Goal: Navigation & Orientation: Find specific page/section

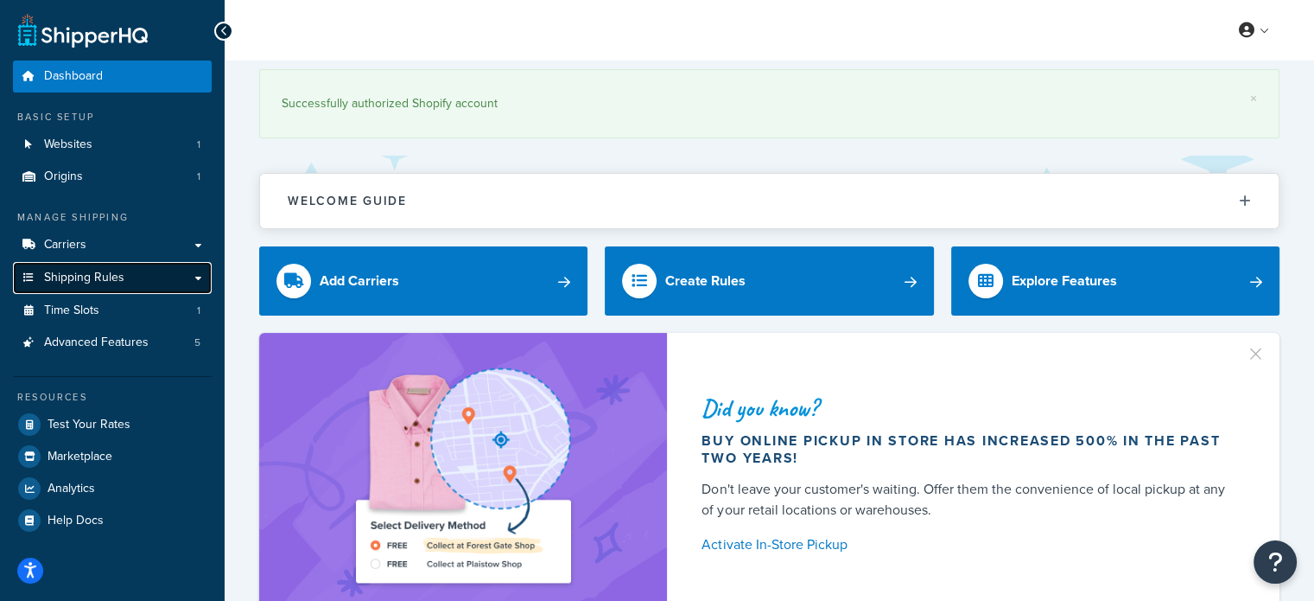
click at [105, 272] on span "Shipping Rules" at bounding box center [84, 277] width 80 height 15
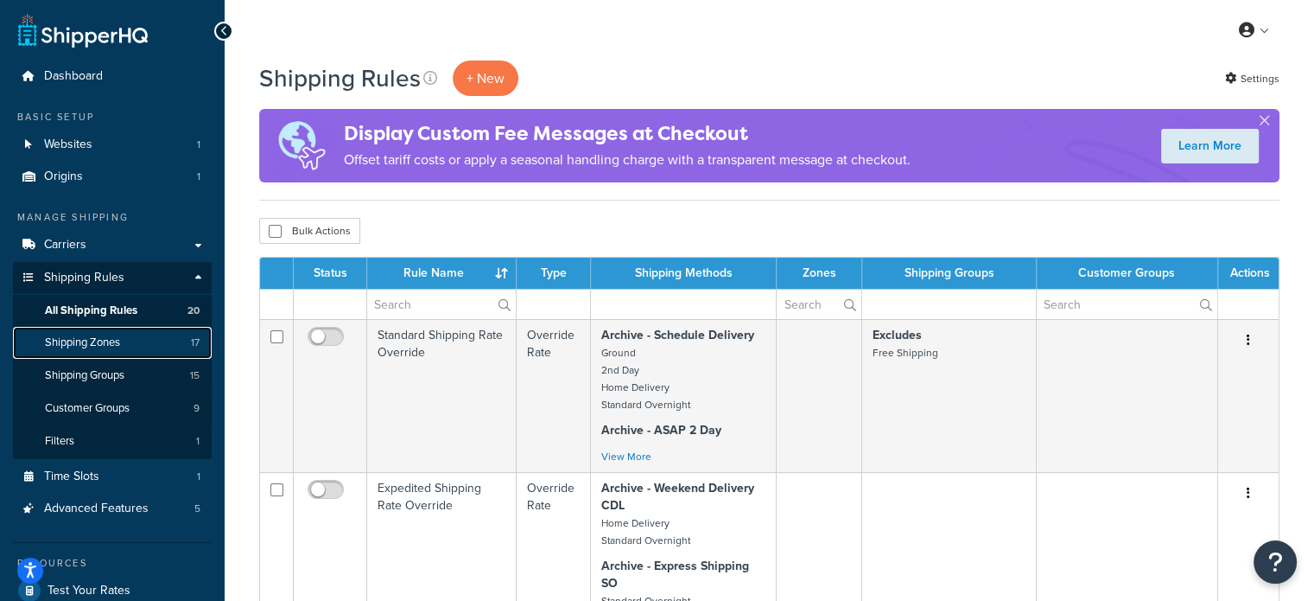
click at [125, 342] on link "Shipping Zones 17" at bounding box center [112, 343] width 199 height 32
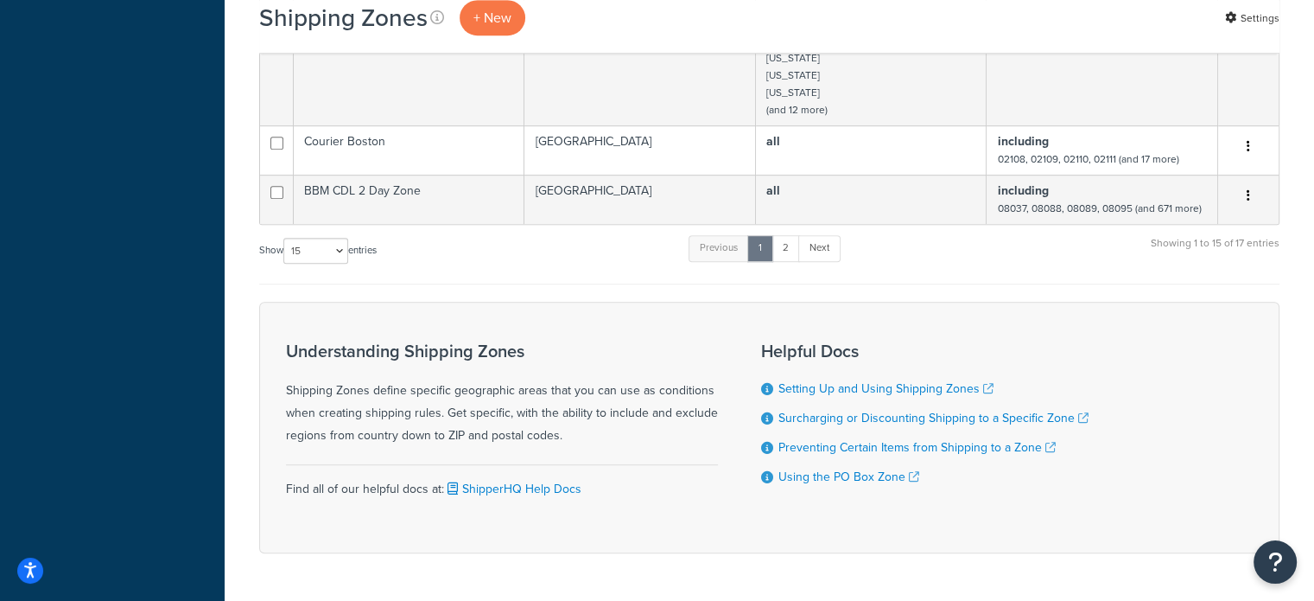
scroll to position [954, 0]
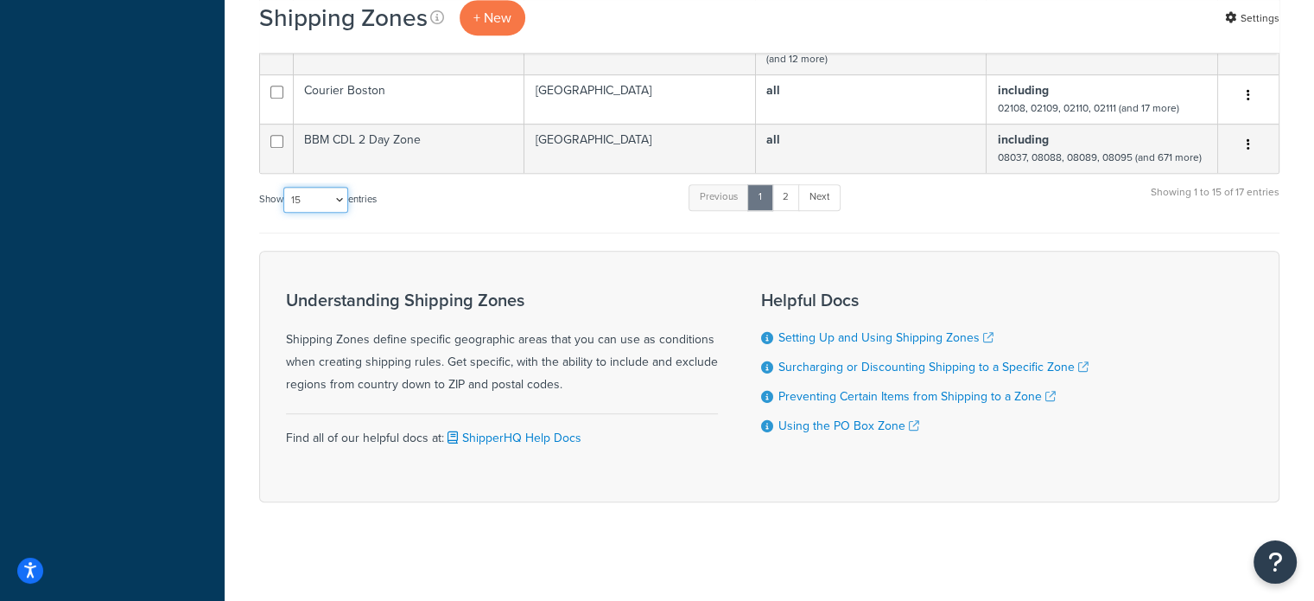
click at [328, 196] on select "10 15 25 50 100" at bounding box center [315, 200] width 65 height 26
select select "25"
click at [285, 213] on select "10 15 25 50 100" at bounding box center [315, 200] width 65 height 26
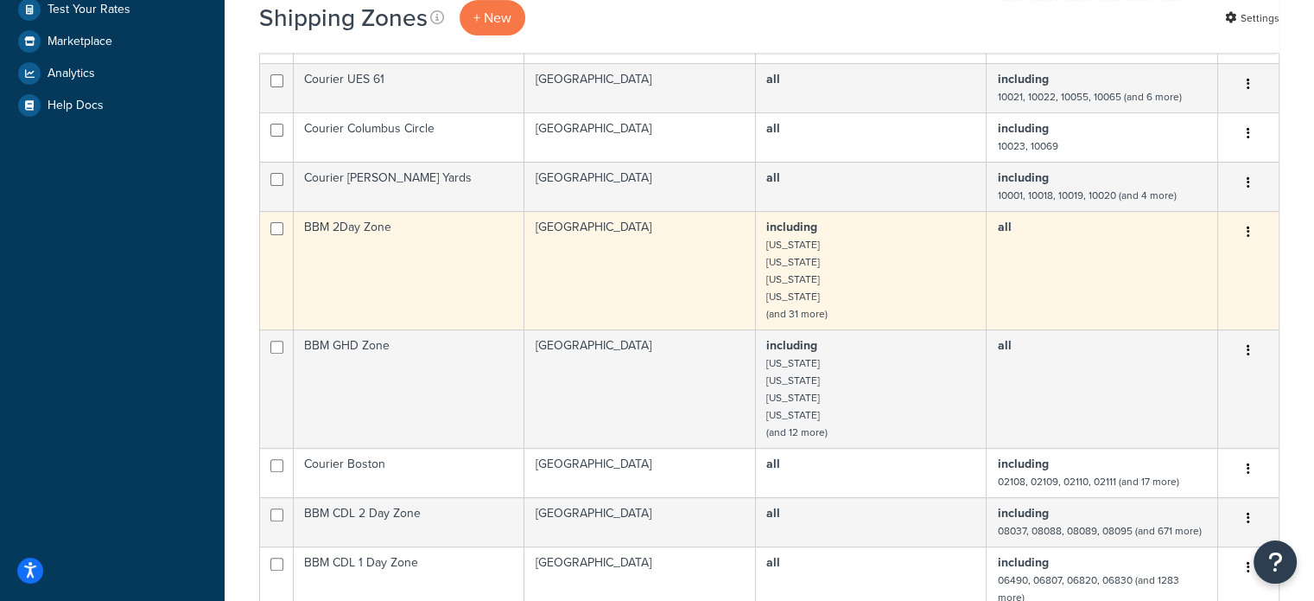
scroll to position [522, 0]
